Goal: Check status: Check status

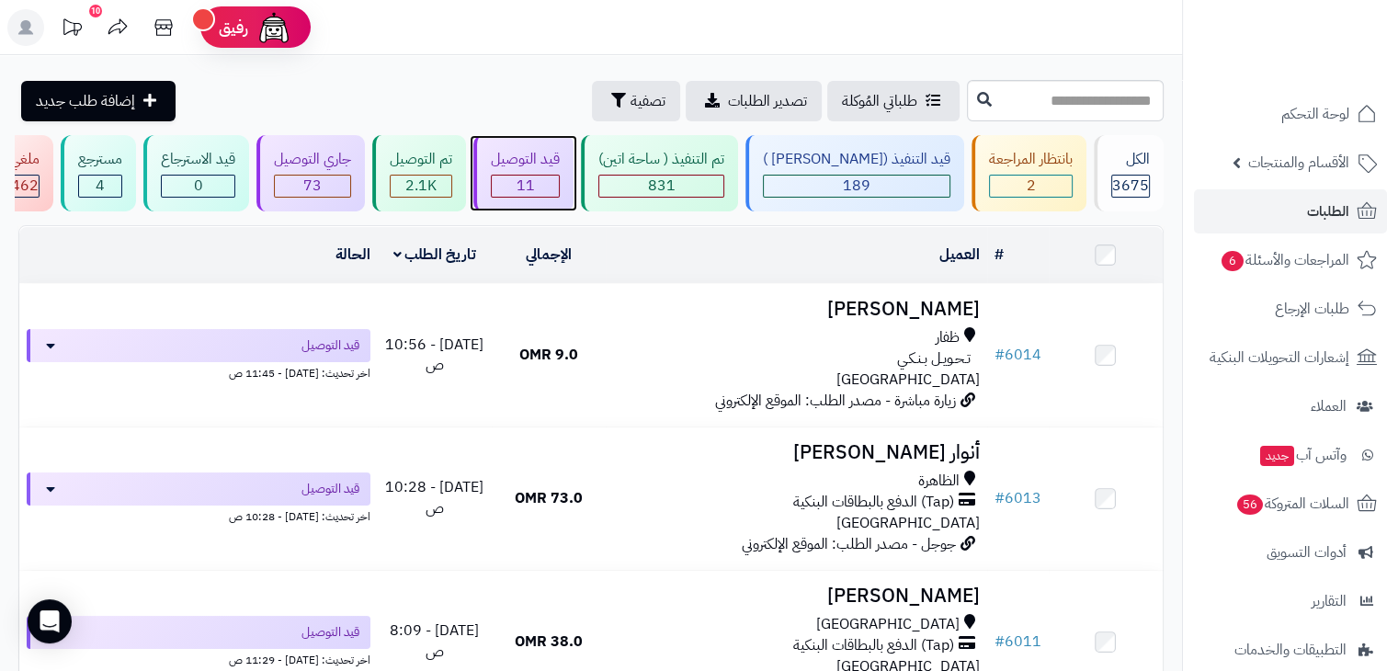
click at [559, 183] on div "11" at bounding box center [525, 186] width 67 height 21
